Goal: Find specific page/section: Find specific page/section

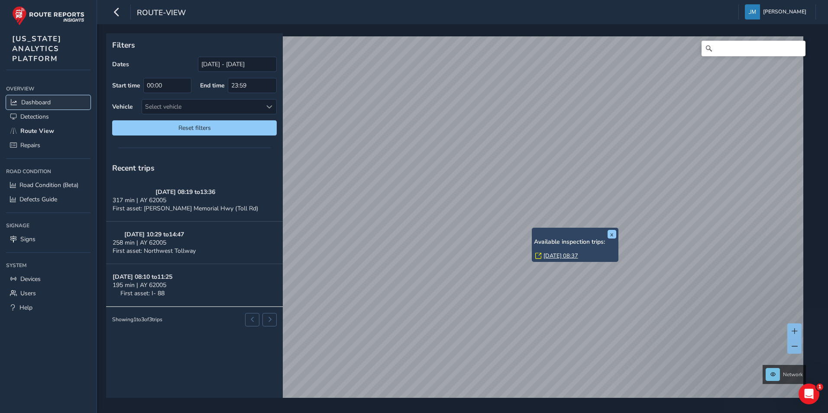
click at [45, 104] on span "Dashboard" at bounding box center [35, 102] width 29 height 8
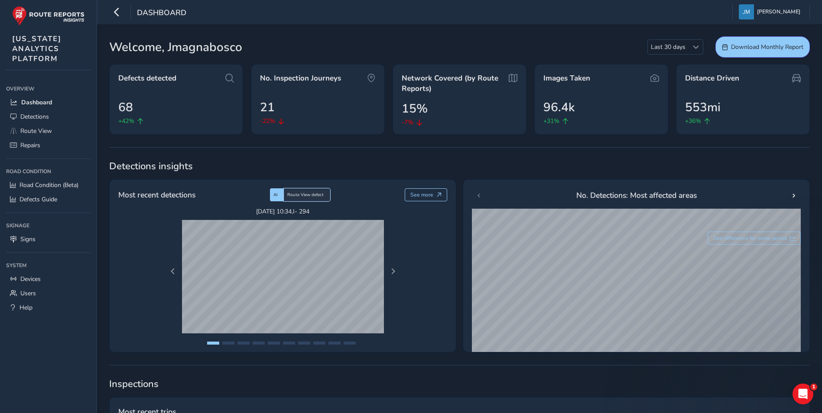
click at [323, 196] on span "Route View defect" at bounding box center [305, 195] width 36 height 6
click at [276, 195] on span "AI" at bounding box center [275, 195] width 4 height 6
click at [313, 193] on span "Route View defect" at bounding box center [305, 195] width 36 height 6
click at [281, 195] on div "AI" at bounding box center [277, 194] width 14 height 13
click at [305, 193] on span "Route View defect" at bounding box center [305, 195] width 36 height 6
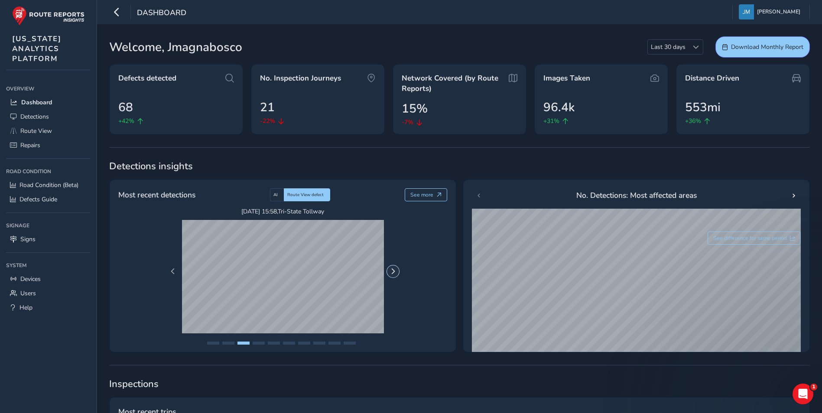
click at [395, 269] on span "Next Page" at bounding box center [393, 272] width 6 height 6
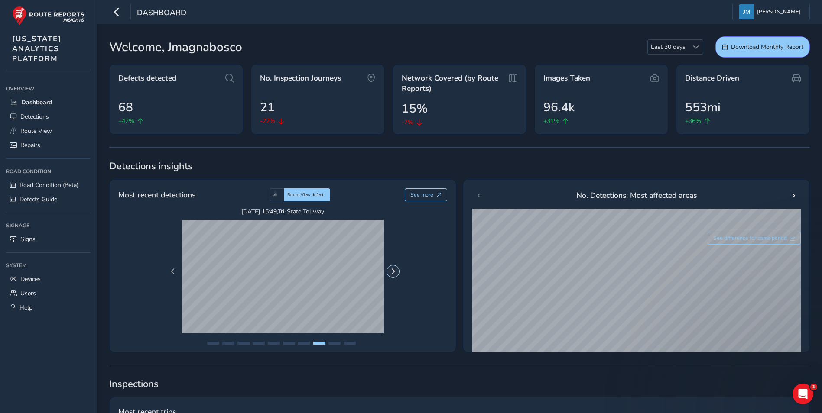
click at [395, 269] on span "Next Page" at bounding box center [393, 272] width 6 height 6
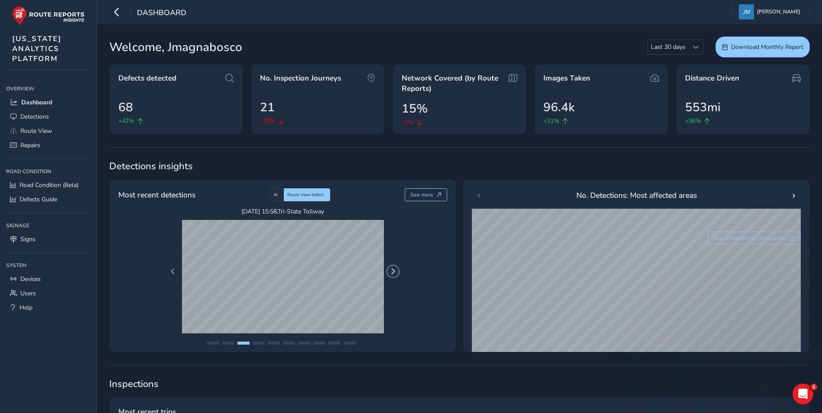
click at [395, 269] on span "Next Page" at bounding box center [393, 272] width 6 height 6
click at [275, 195] on span "AI" at bounding box center [275, 195] width 4 height 6
drag, startPoint x: 393, startPoint y: 177, endPoint x: 365, endPoint y: 160, distance: 32.2
click at [365, 160] on span "Detections insights" at bounding box center [459, 166] width 701 height 13
